Goal: Register for event/course

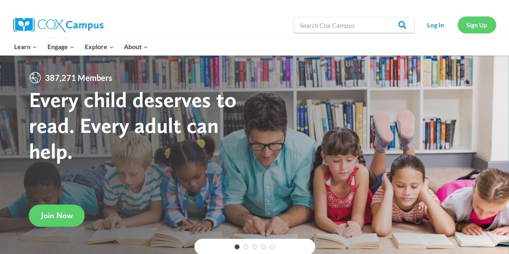
click at [473, 30] on link "Sign Up" at bounding box center [477, 25] width 39 height 17
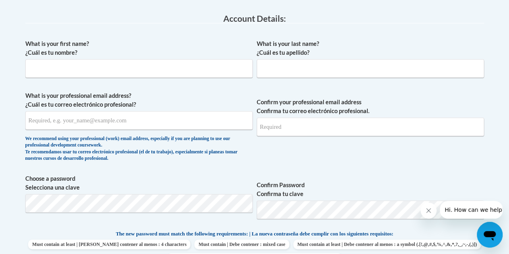
scroll to position [209, 0]
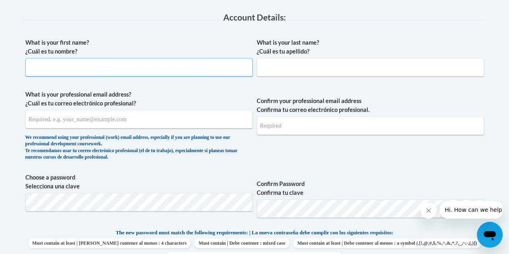
click at [101, 62] on input "What is your first name? ¿Cuál es tu nombre?" at bounding box center [138, 67] width 227 height 19
type input "Kianna"
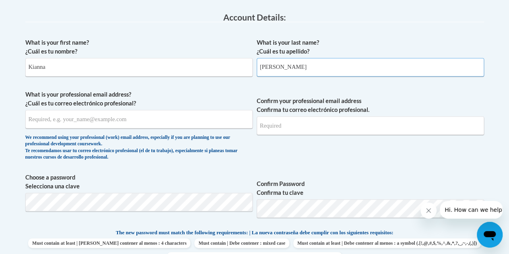
type input "Henry"
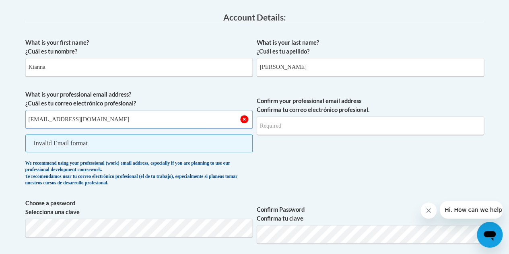
type input "khenry@kippatl.org"
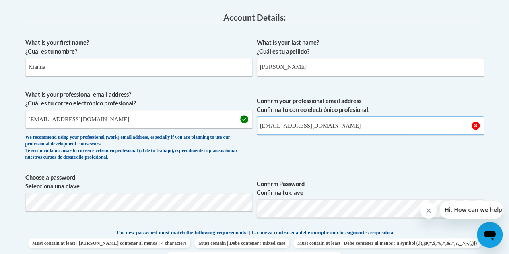
type input "khenry@kippatl.org"
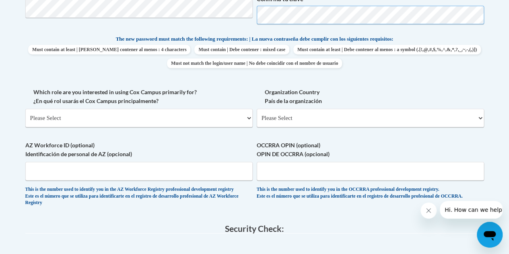
scroll to position [418, 0]
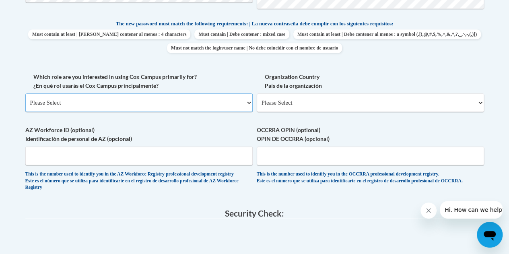
click at [162, 99] on select "Please Select College/University | Colegio/Universidad Community/Nonprofit Part…" at bounding box center [138, 102] width 227 height 19
select select "fbf2d438-af2f-41f8-98f1-81c410e29de3"
click at [25, 93] on select "Please Select College/University | Colegio/Universidad Community/Nonprofit Part…" at bounding box center [138, 102] width 227 height 19
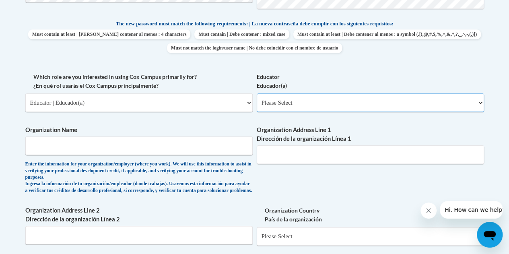
click at [324, 108] on select "Please Select Early Learning/Daycare Teacher/Family Home Care Provider | Maestr…" at bounding box center [370, 102] width 227 height 19
select select "8e40623d-54d0-45cd-9f92-5df65cd3f8cf"
click at [257, 93] on select "Please Select Early Learning/Daycare Teacher/Family Home Care Provider | Maestr…" at bounding box center [370, 102] width 227 height 19
click at [323, 102] on select "Please Select Early Learning/Daycare Teacher/Family Home Care Provider | Maestr…" at bounding box center [370, 102] width 227 height 19
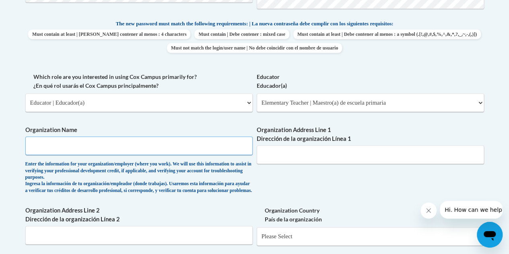
click at [100, 148] on input "Organization Name" at bounding box center [138, 145] width 227 height 19
type input "Kipp Vision"
click at [423, 157] on input "Organization Address Line 1 Dirección de la organización Línea 1" at bounding box center [370, 154] width 227 height 19
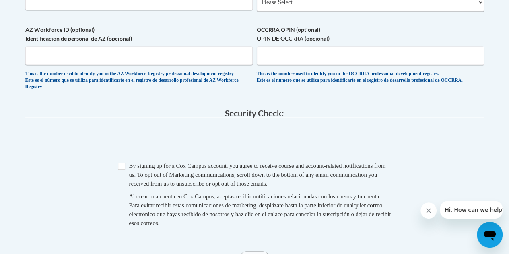
scroll to position [662, 0]
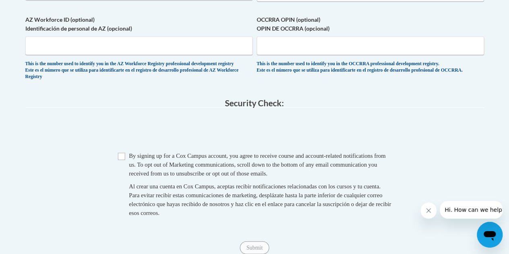
type input "660 McWilliams Rd"
click at [120, 160] on input "Checkbox" at bounding box center [121, 156] width 7 height 7
checkbox input "true"
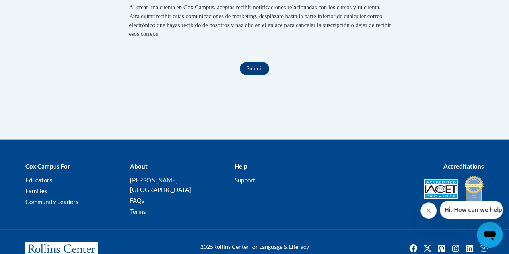
scroll to position [846, 0]
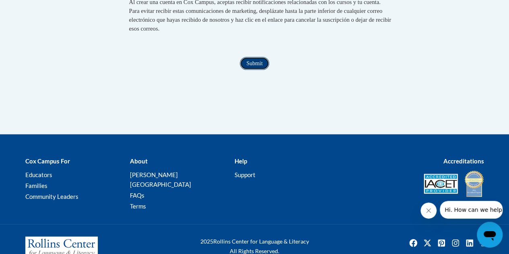
click at [252, 70] on input "Submit" at bounding box center [254, 63] width 29 height 13
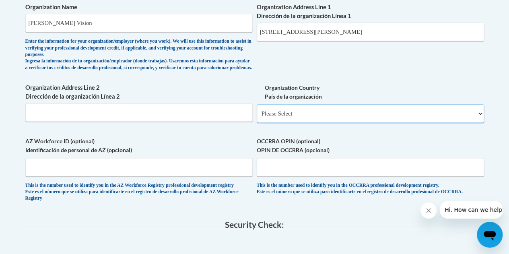
scroll to position [528, 0]
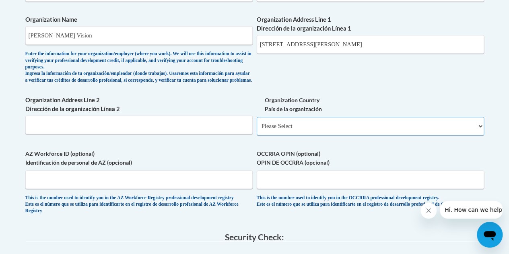
click at [380, 127] on select "Please Select United States | Estados Unidos Outside of the United States | Fue…" at bounding box center [370, 126] width 227 height 19
select select "ad49bcad-a171-4b2e-b99c-48b446064914"
click at [257, 123] on select "Please Select United States | Estados Unidos Outside of the United States | Fue…" at bounding box center [370, 126] width 227 height 19
select select
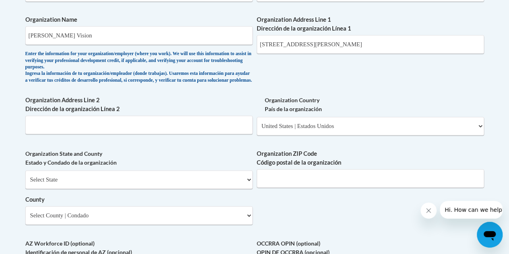
drag, startPoint x: 508, startPoint y: 132, endPoint x: 498, endPoint y: 157, distance: 26.9
click at [498, 157] on body "This site uses cookies to help improve your learning experience. By continuing …" at bounding box center [254, 78] width 509 height 1212
click at [173, 178] on select "Select State Alabama Alaska Arizona Arkansas California Colorado Connecticut De…" at bounding box center [138, 179] width 227 height 19
select select "Georgia"
click at [25, 176] on select "Select State Alabama Alaska Arizona Arkansas California Colorado Connecticut De…" at bounding box center [138, 179] width 227 height 19
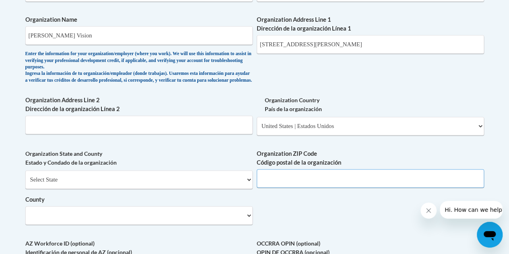
click at [277, 188] on input "Organization ZIP Code Código postal de la organización" at bounding box center [370, 178] width 227 height 19
type input "30315"
click at [146, 225] on select "Select County Appling Atkinson Bacon Baker Baldwin Banks Barrow Bartow Ben Hill…" at bounding box center [138, 215] width 227 height 19
click at [256, 19] on div "What is your first name? ¿Cuál es tu nombre? Kianna What is your last name? ¿Cu…" at bounding box center [254, 13] width 459 height 597
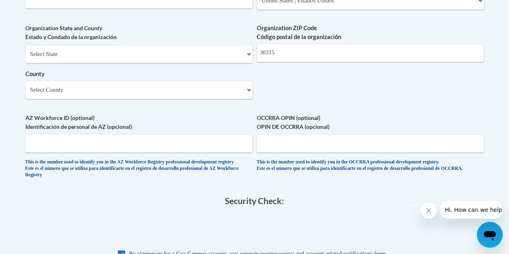
scroll to position [650, 0]
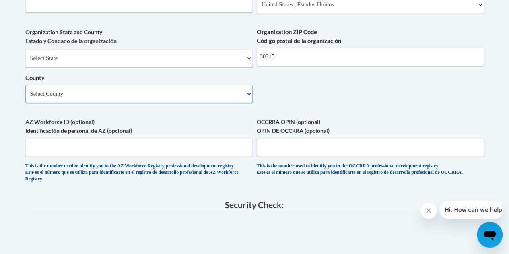
click at [246, 101] on select "Select County Appling Atkinson Bacon Baker Baldwin Banks Barrow Bartow Ben Hill…" at bounding box center [138, 94] width 227 height 19
select select "Fulton"
click at [25, 91] on select "Select County Appling Atkinson Bacon Baker Baldwin Banks Barrow Bartow Ben Hill…" at bounding box center [138, 94] width 227 height 19
click at [169, 100] on select "Select County Appling Atkinson Bacon Baker Baldwin Banks Barrow Bartow Ben Hill…" at bounding box center [138, 94] width 227 height 19
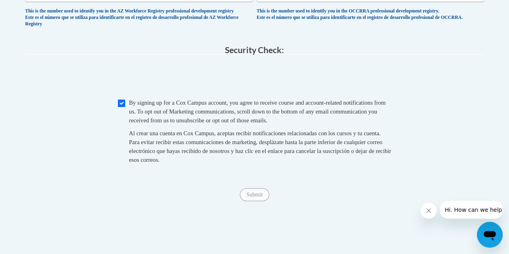
scroll to position [812, 0]
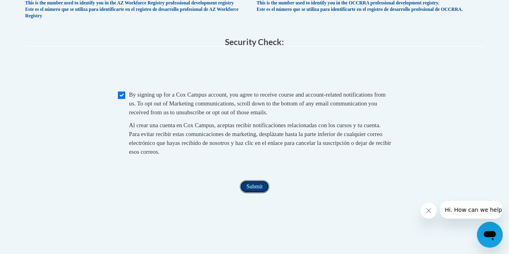
click at [257, 193] on input "Submit" at bounding box center [254, 186] width 29 height 13
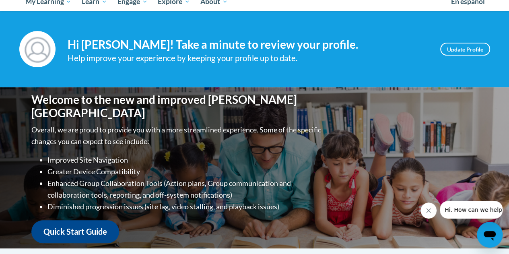
scroll to position [96, 0]
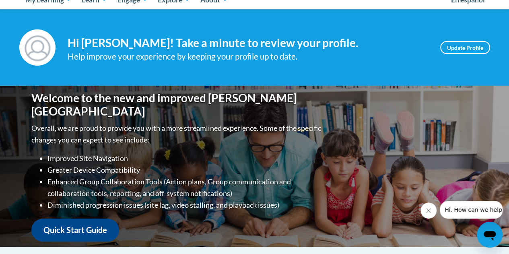
click at [368, 127] on div "Welcome to the new and improved Cox Campus Overall, we are proud to provide you…" at bounding box center [254, 166] width 471 height 161
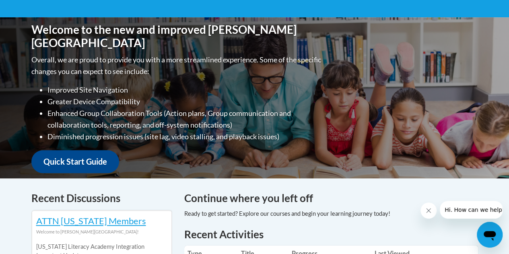
scroll to position [153, 0]
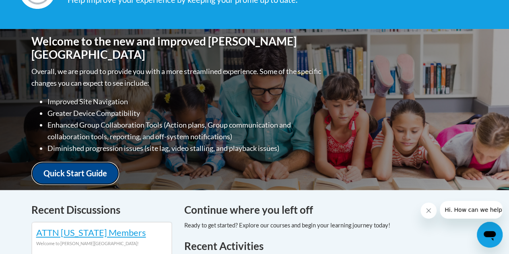
click at [98, 162] on link "Quick Start Guide" at bounding box center [75, 173] width 88 height 23
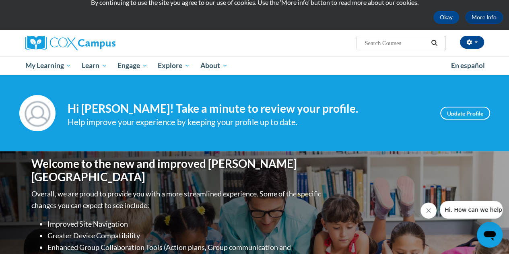
scroll to position [12, 0]
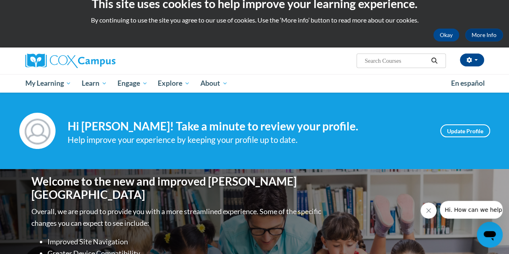
click at [386, 61] on input "Search..." at bounding box center [396, 61] width 64 height 10
type input "fluency"
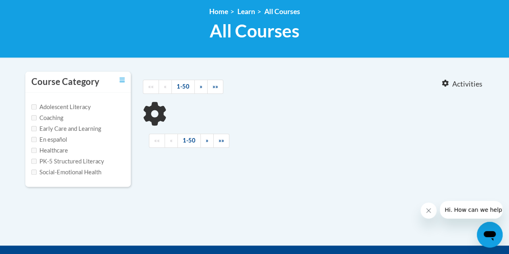
type input "fluency"
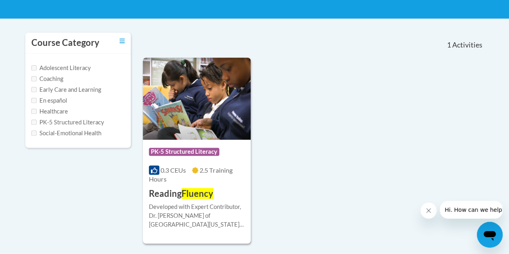
scroll to position [152, 0]
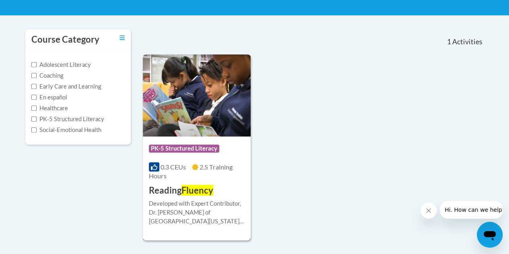
click at [197, 142] on div "Course Category: PK-5 Structured Literacy" at bounding box center [197, 149] width 96 height 18
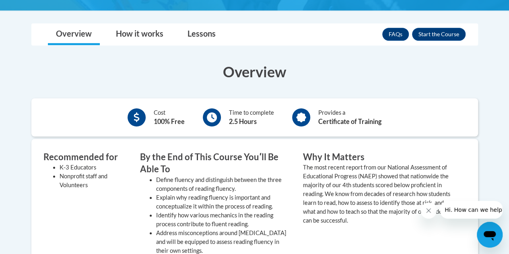
scroll to position [226, 0]
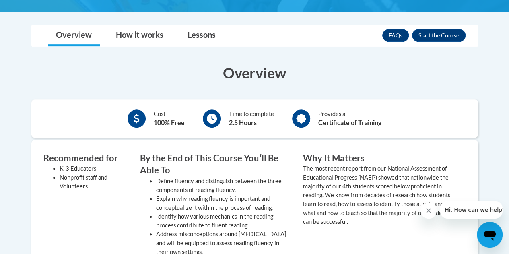
drag, startPoint x: 514, startPoint y: 58, endPoint x: 510, endPoint y: 122, distance: 63.3
click at [434, 29] on button "Enroll" at bounding box center [439, 35] width 54 height 13
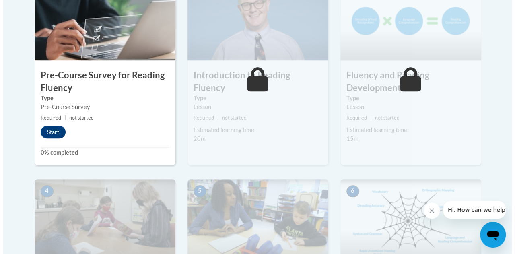
scroll to position [286, 0]
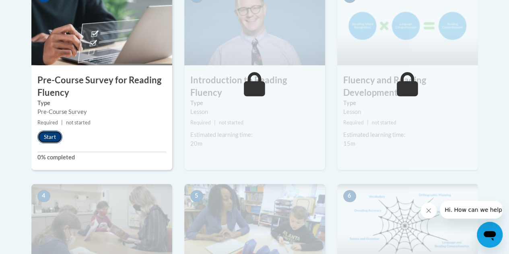
click at [54, 131] on button "Start" at bounding box center [49, 136] width 25 height 13
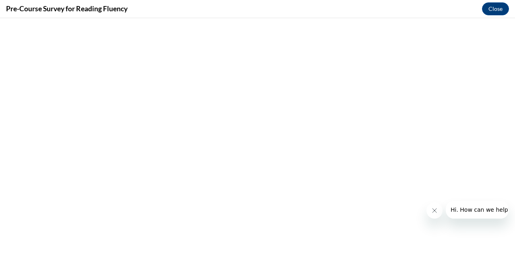
click at [497, 15] on div "Pre-Course Survey for Reading Fluency Close" at bounding box center [257, 9] width 515 height 18
click at [496, 12] on button "Close" at bounding box center [495, 8] width 27 height 13
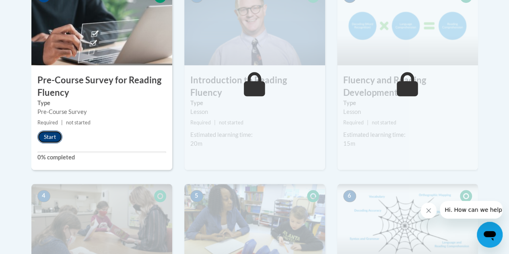
click at [44, 134] on button "Start" at bounding box center [49, 136] width 25 height 13
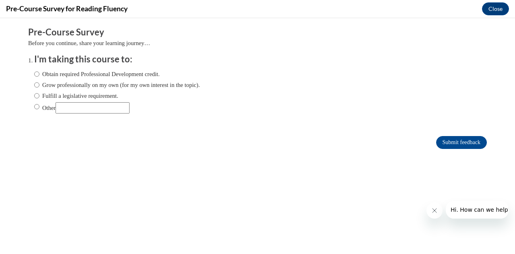
scroll to position [0, 0]
click at [52, 76] on label "Obtain required Professional Development credit." at bounding box center [97, 74] width 126 height 9
click at [39, 76] on input "Obtain required Professional Development credit." at bounding box center [36, 74] width 5 height 9
radio input "true"
click at [446, 140] on input "Submit feedback" at bounding box center [461, 142] width 51 height 13
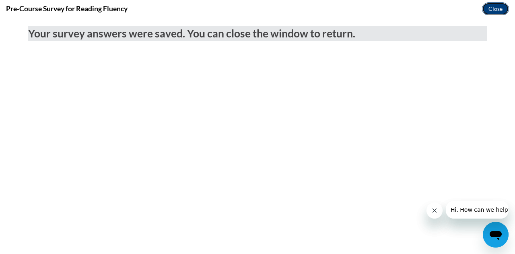
click at [489, 13] on button "Close" at bounding box center [495, 8] width 27 height 13
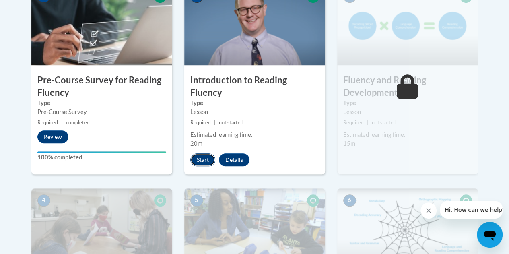
click at [199, 153] on button "Start" at bounding box center [202, 159] width 25 height 13
